Goal: Navigation & Orientation: Understand site structure

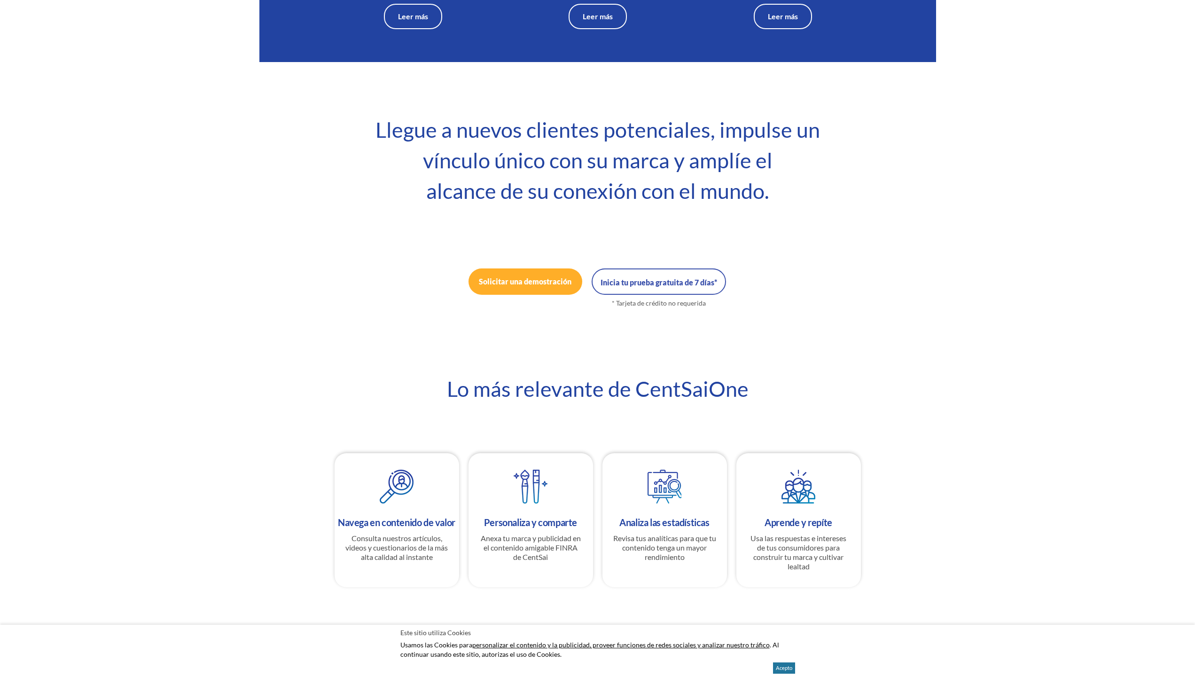
scroll to position [4, 0]
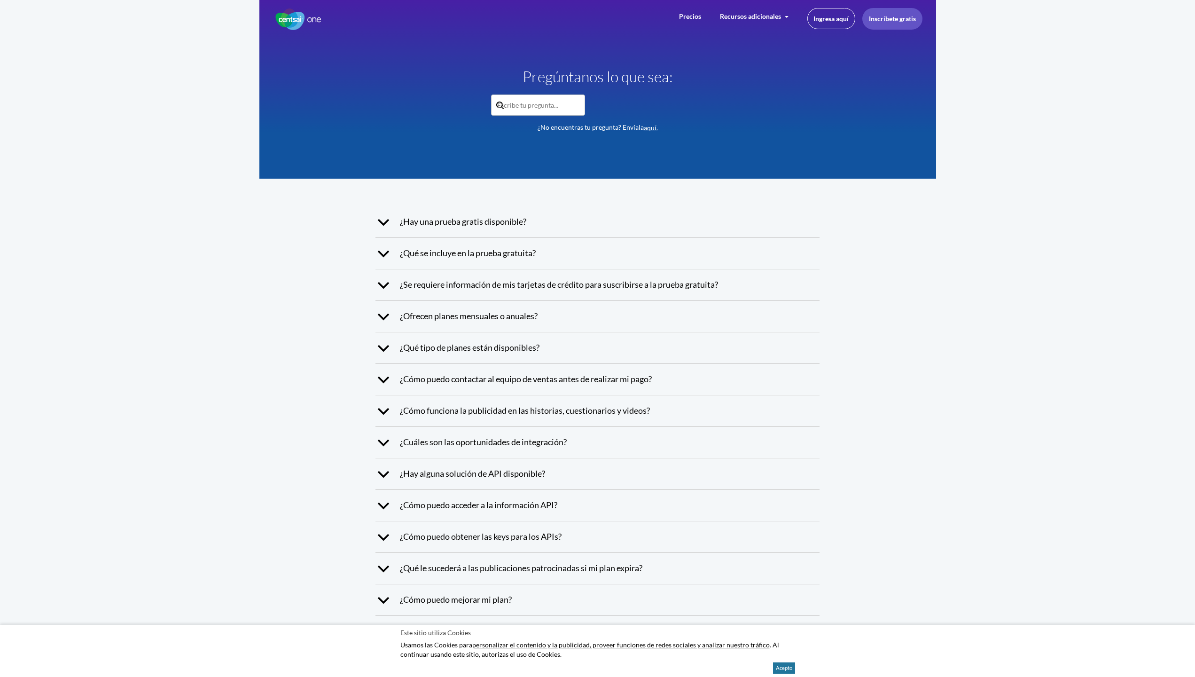
scroll to position [909, 0]
